Goal: Check status

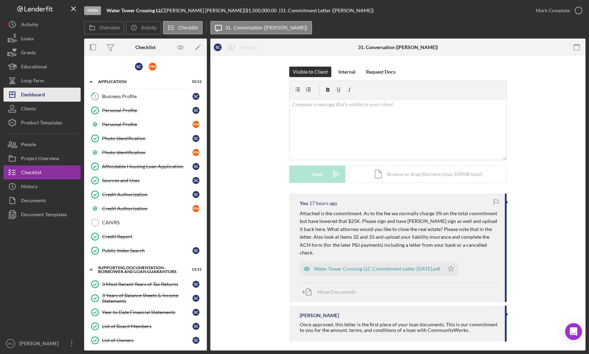
scroll to position [500, 0]
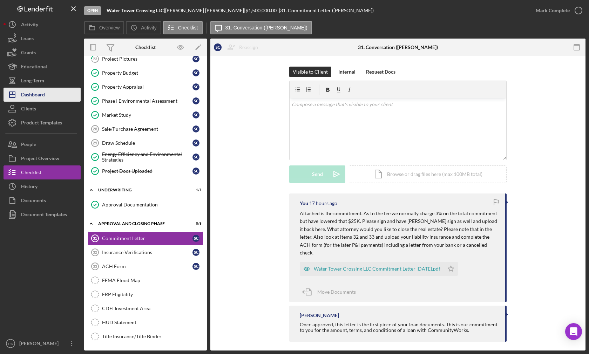
click at [44, 97] on div "Dashboard" at bounding box center [33, 96] width 24 height 16
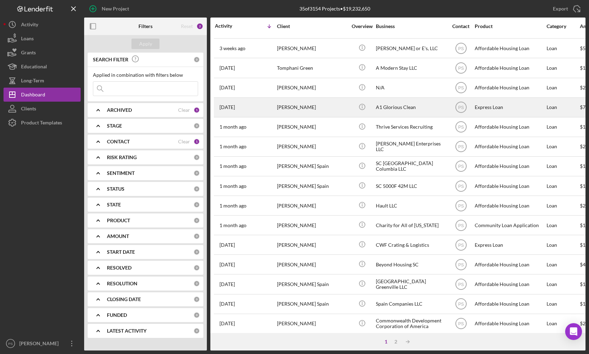
scroll to position [208, 0]
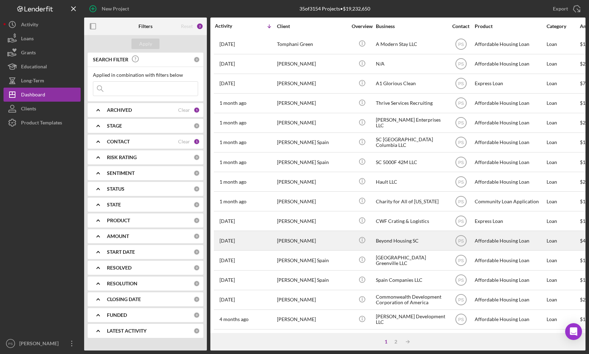
click at [311, 232] on div "[PERSON_NAME]" at bounding box center [312, 240] width 70 height 19
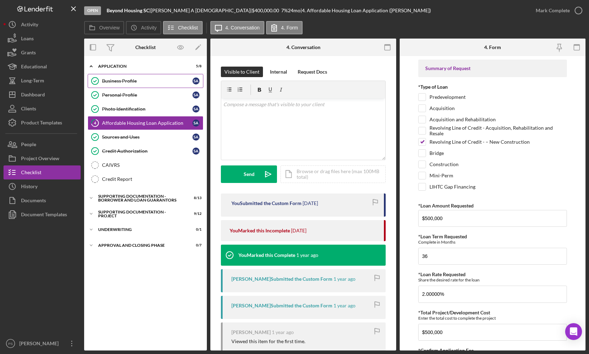
click at [137, 81] on div "Business Profile" at bounding box center [147, 81] width 90 height 6
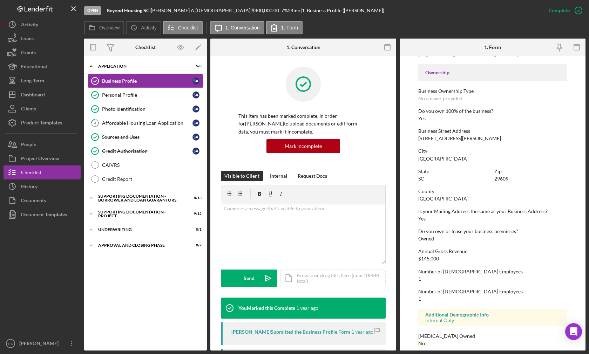
scroll to position [234, 0]
